Goal: Transaction & Acquisition: Purchase product/service

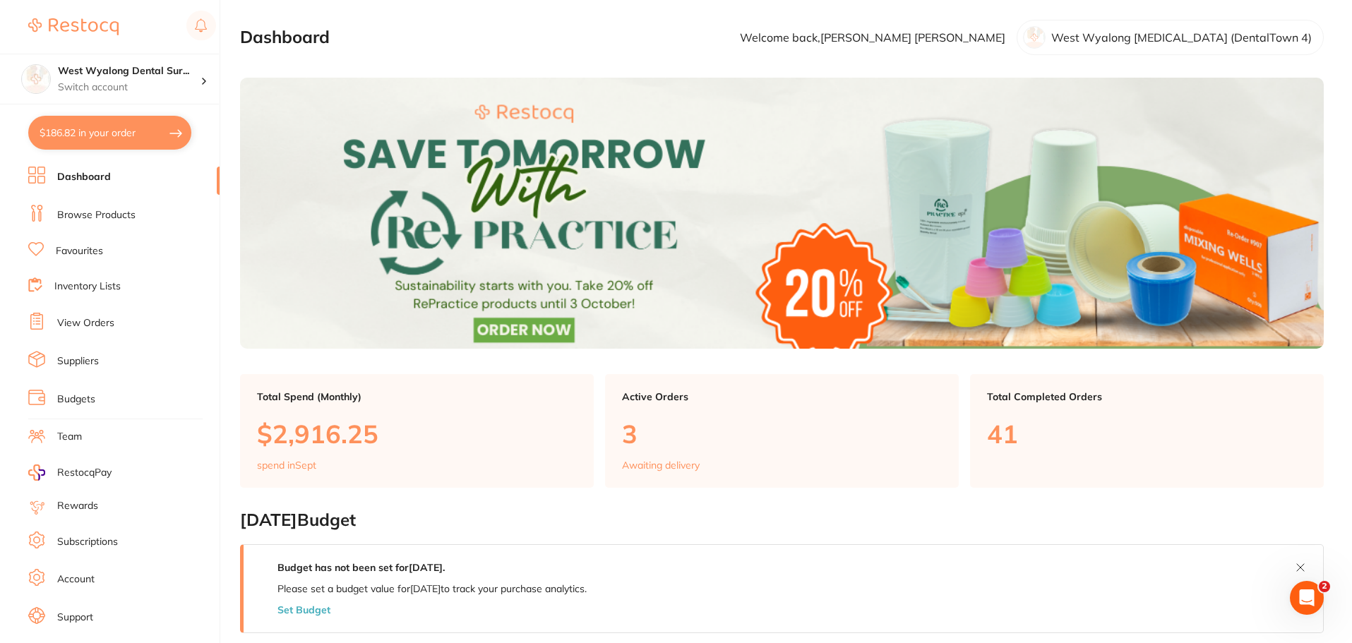
click at [107, 215] on link "Browse Products" at bounding box center [96, 215] width 78 height 14
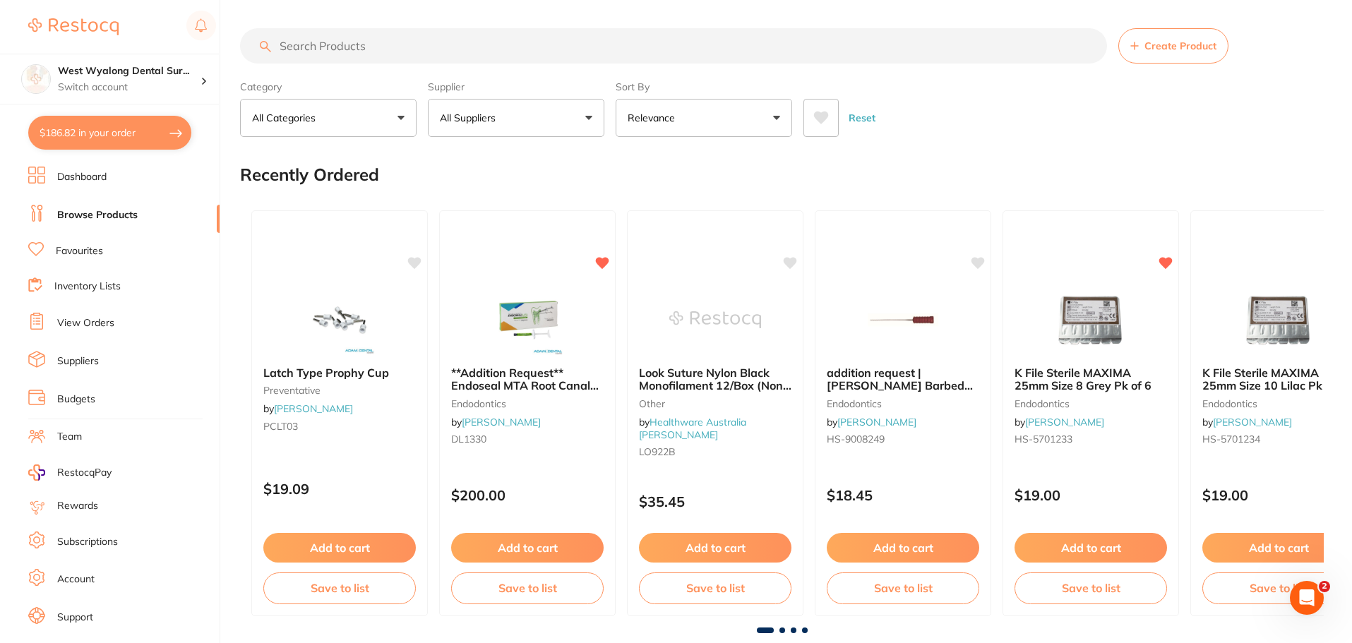
click at [411, 49] on input "search" at bounding box center [673, 45] width 867 height 35
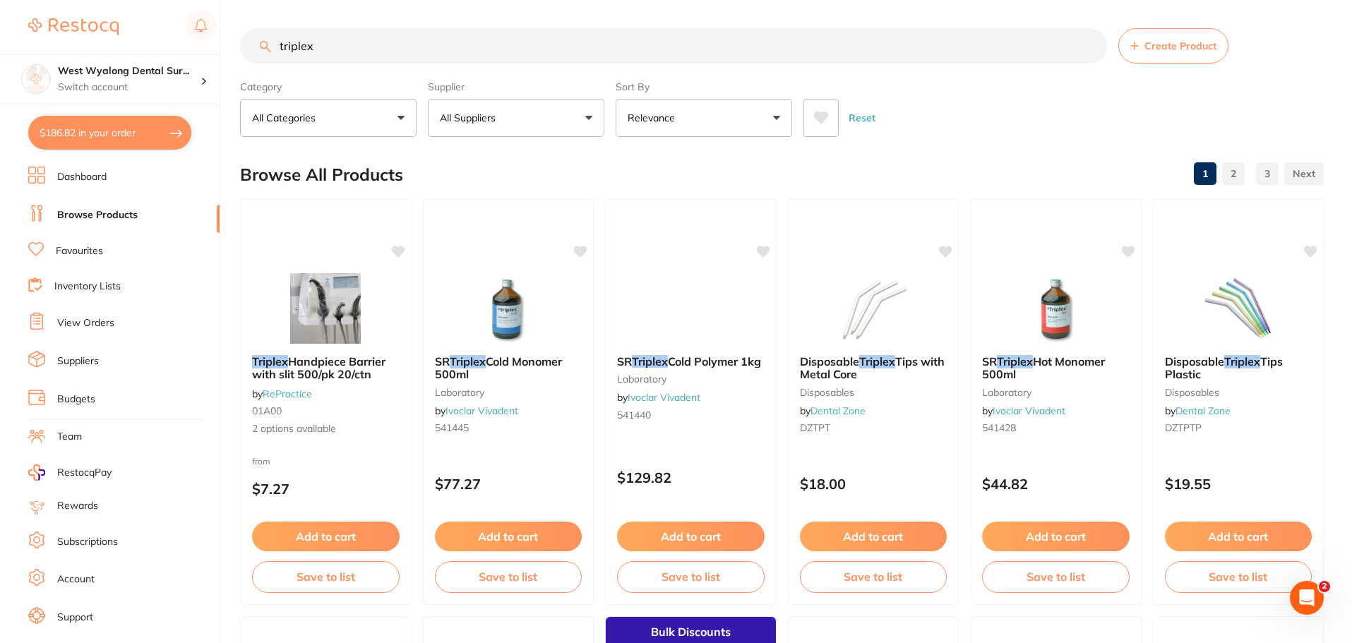
type input "triplex"
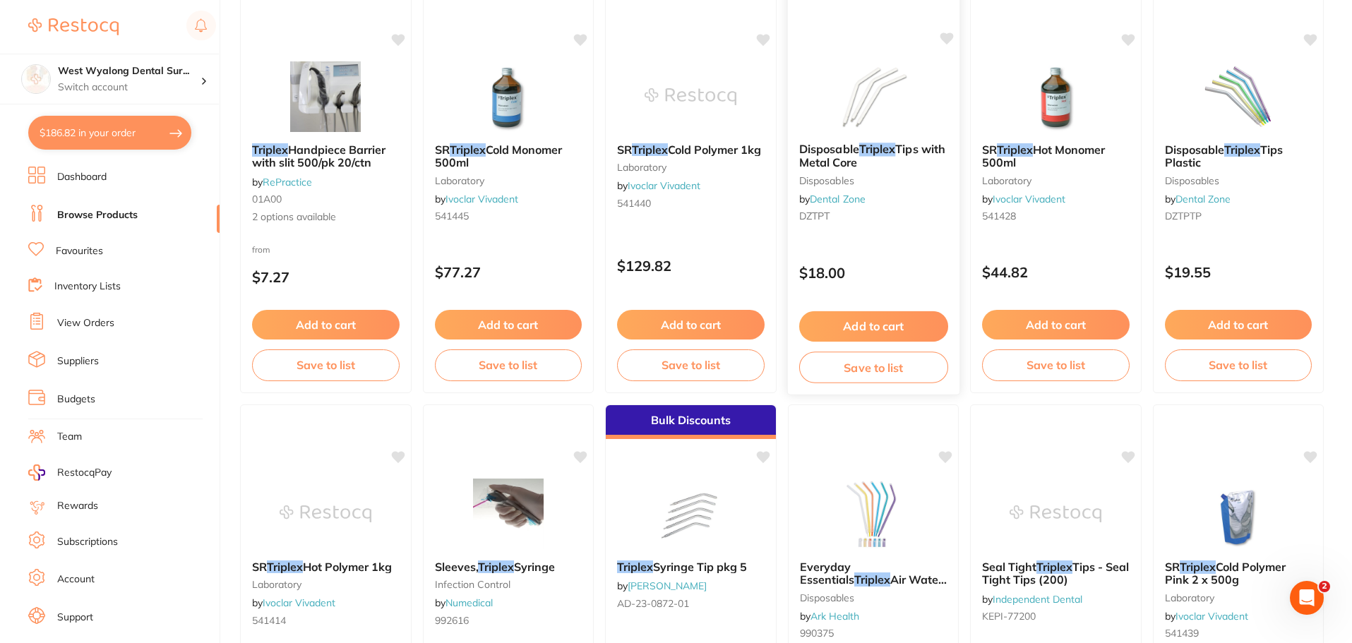
scroll to position [353, 0]
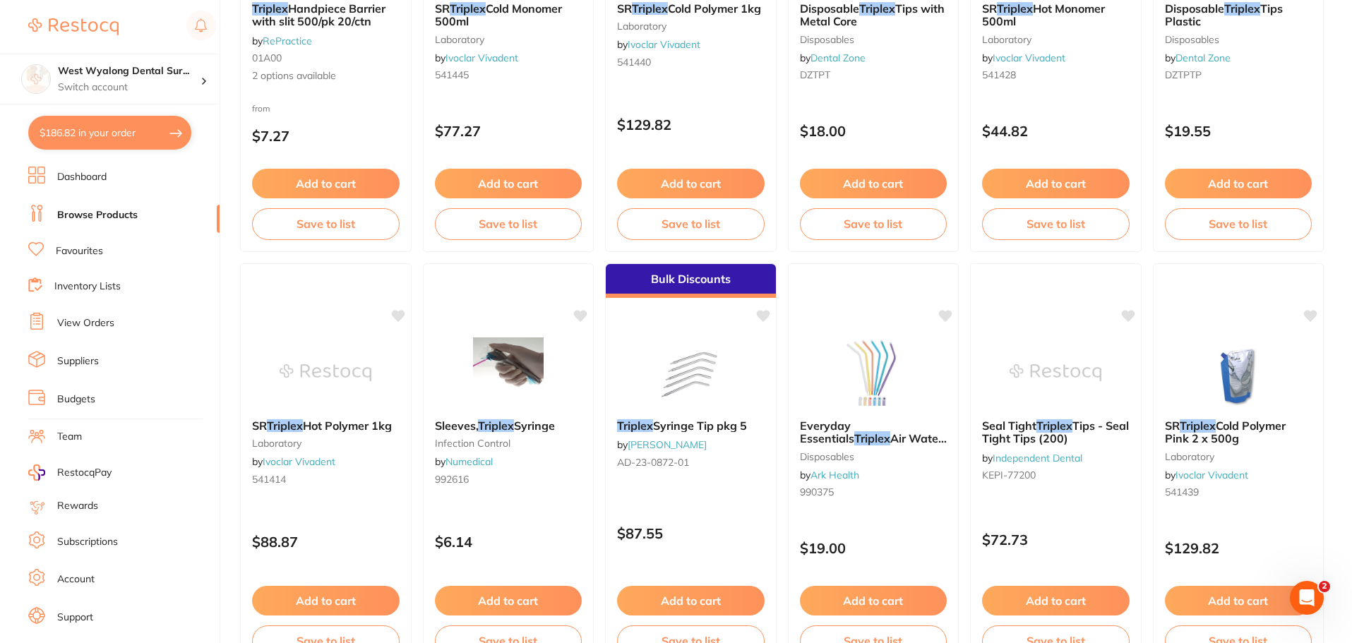
drag, startPoint x: 666, startPoint y: 419, endPoint x: 682, endPoint y: 441, distance: 27.7
click at [666, 419] on span "Syringe Tip pkg 5" at bounding box center [700, 426] width 94 height 14
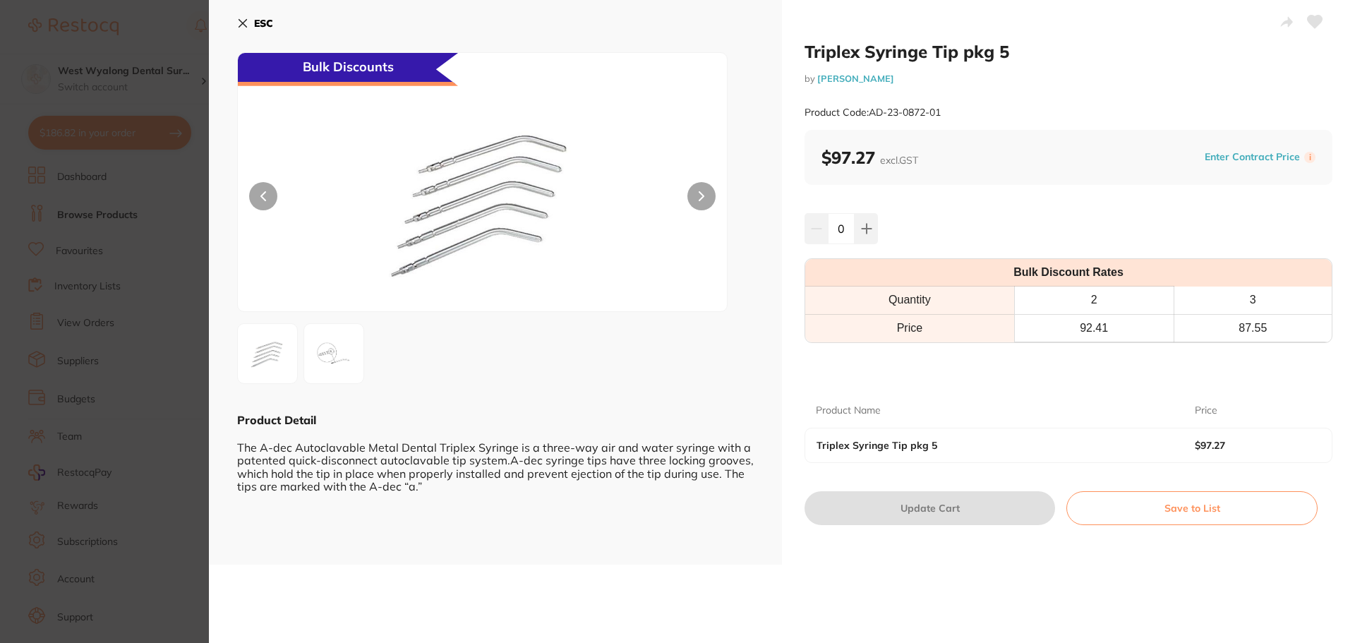
click at [333, 355] on img at bounding box center [333, 353] width 51 height 51
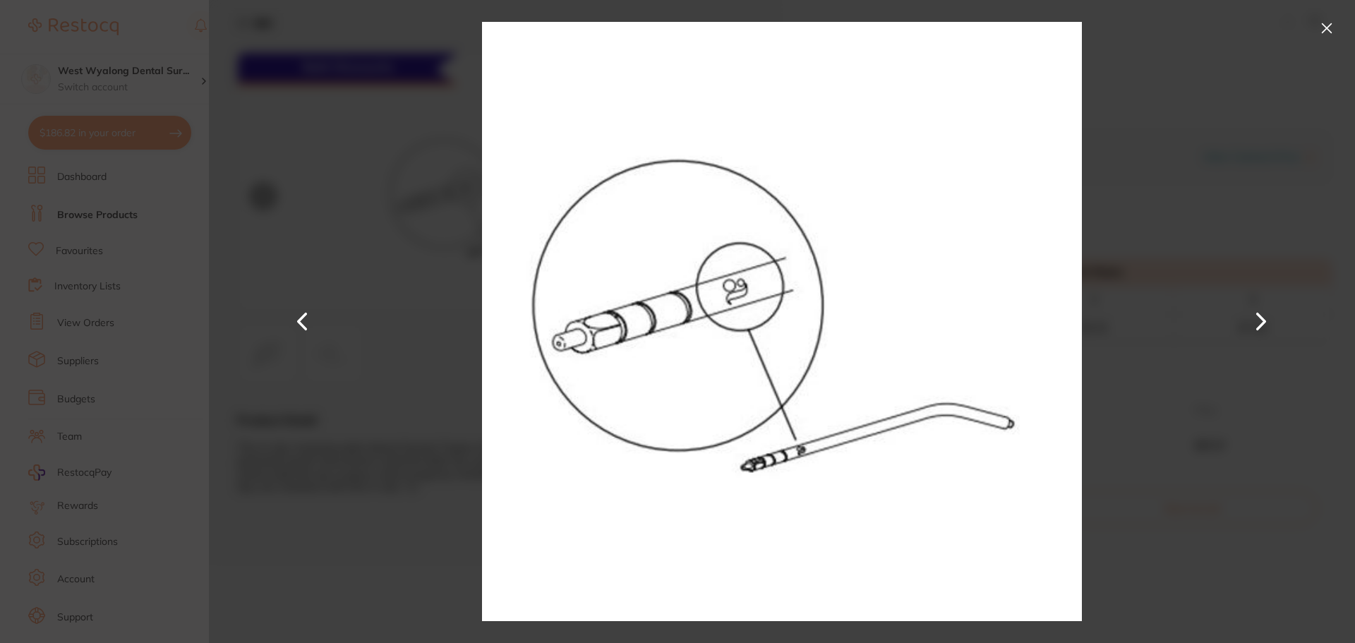
click at [308, 322] on button at bounding box center [303, 322] width 34 height 322
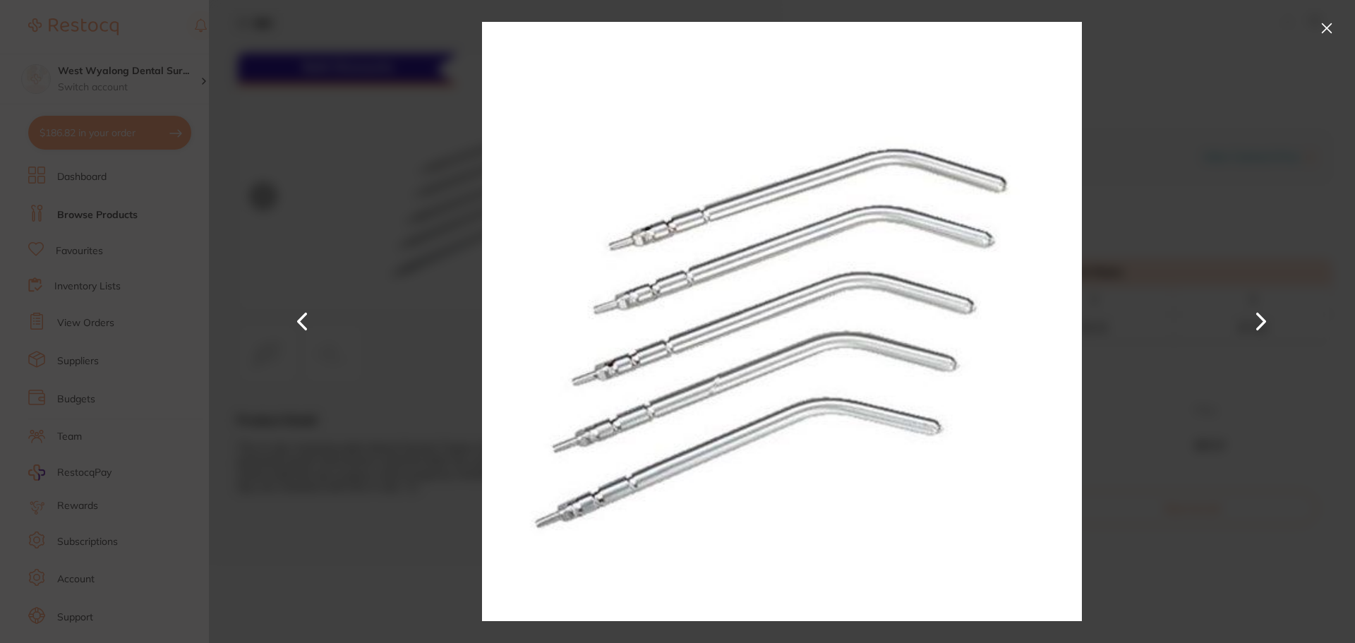
click at [1330, 29] on button at bounding box center [1327, 28] width 23 height 23
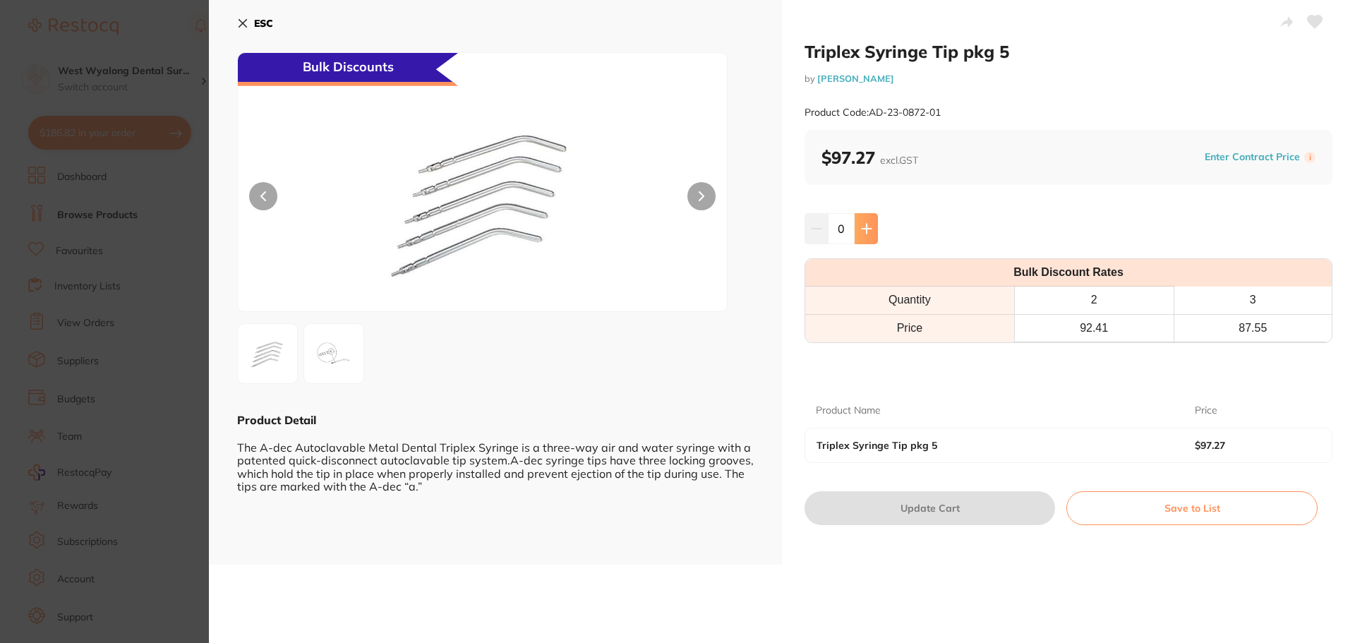
click at [871, 236] on button at bounding box center [866, 228] width 23 height 31
type input "1"
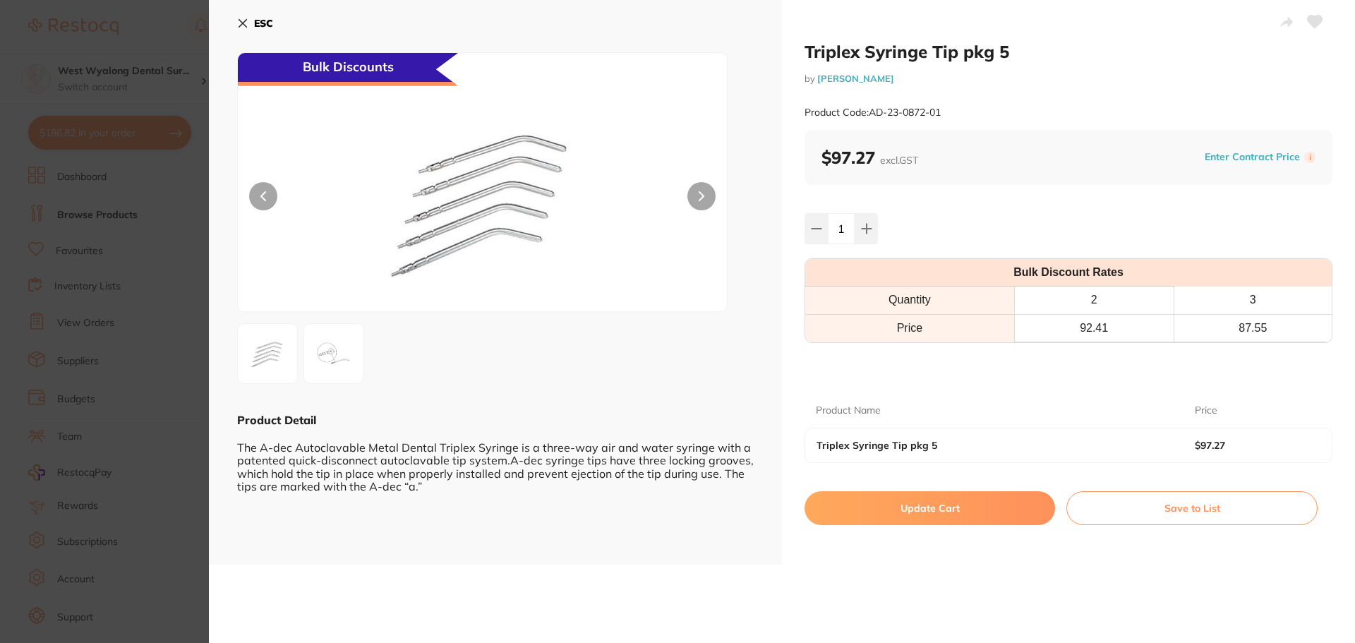
click at [1315, 21] on icon at bounding box center [1315, 22] width 15 height 13
click at [936, 512] on button "Update Cart" at bounding box center [930, 508] width 251 height 34
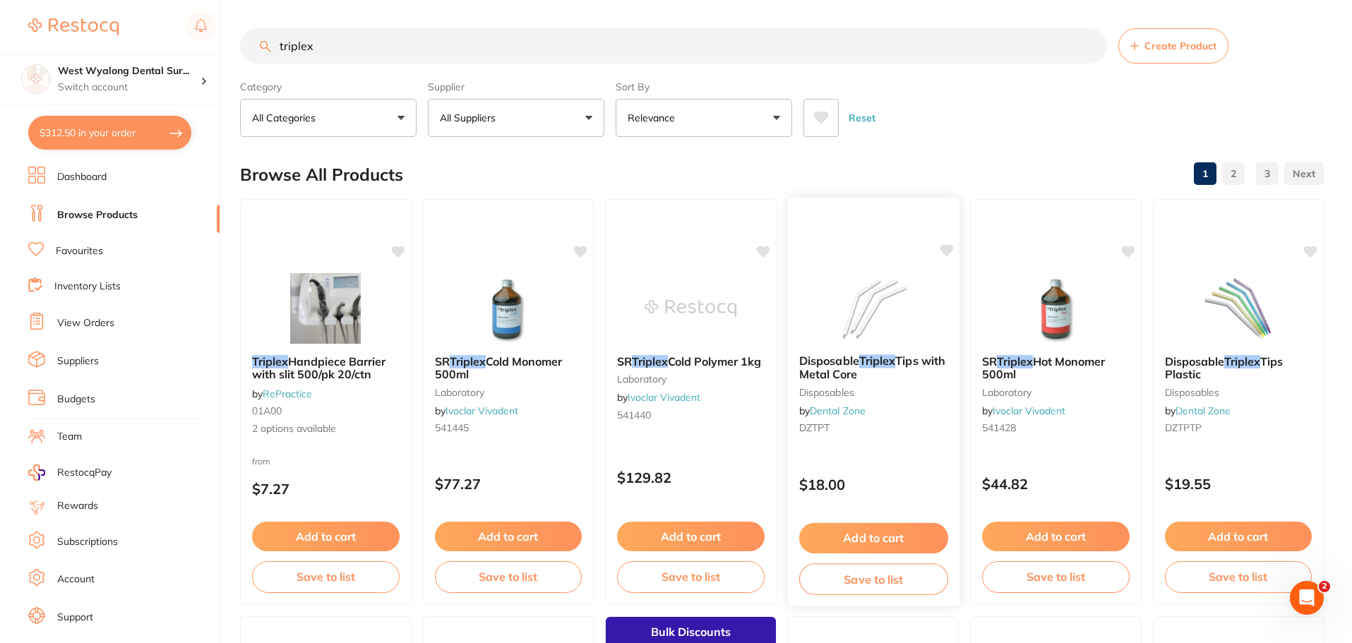
click at [865, 320] on img at bounding box center [872, 307] width 92 height 71
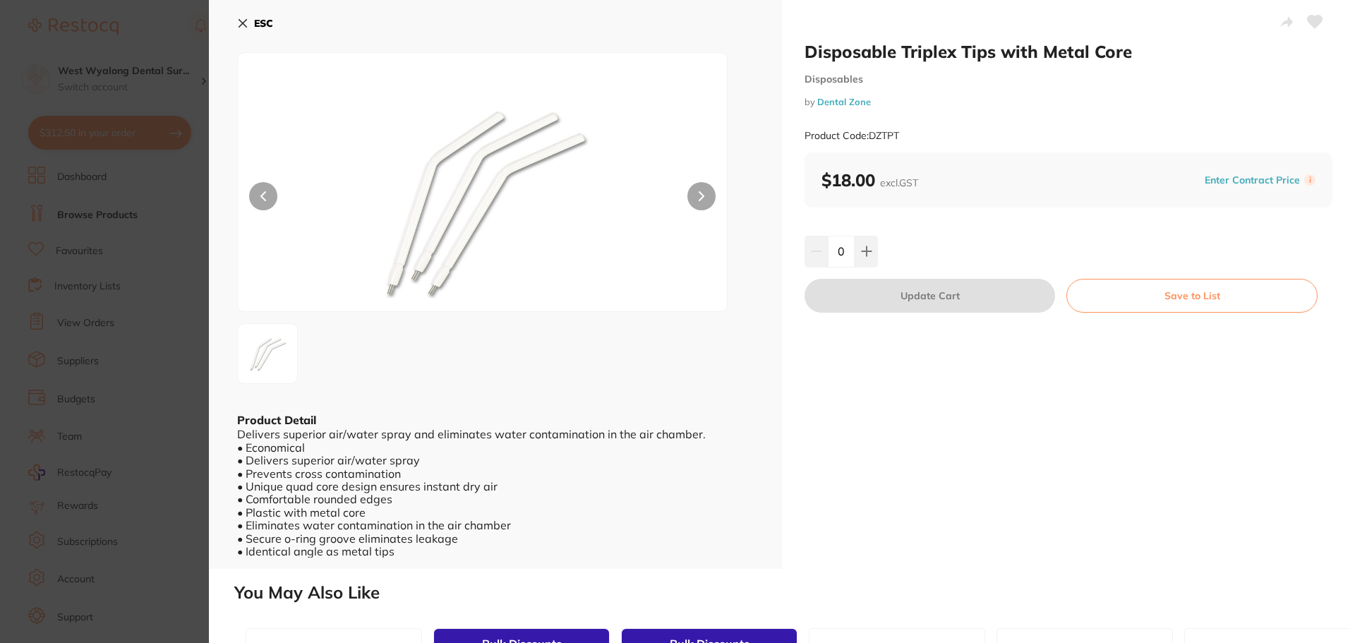
click at [234, 30] on div "ESC Product Detail Delivers superior air/water spray and eliminates water conta…" at bounding box center [495, 284] width 573 height 569
click at [249, 28] on button "ESC" at bounding box center [255, 23] width 36 height 24
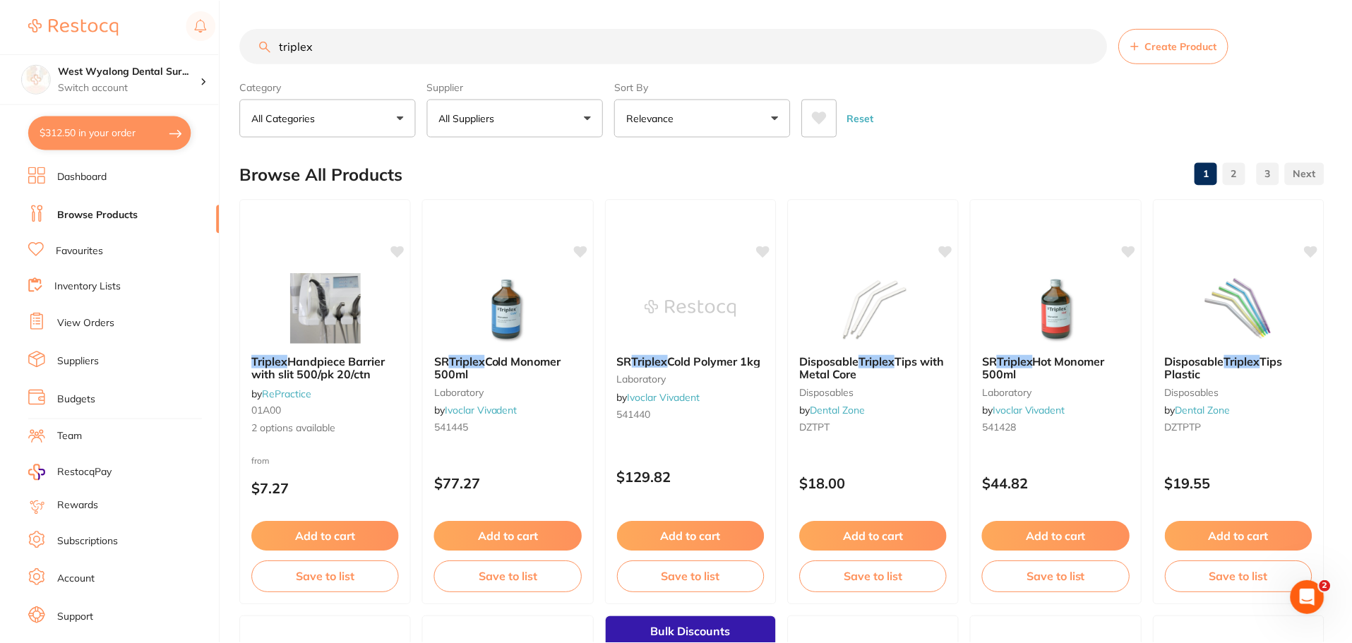
scroll to position [1, 0]
